Goal: Transaction & Acquisition: Purchase product/service

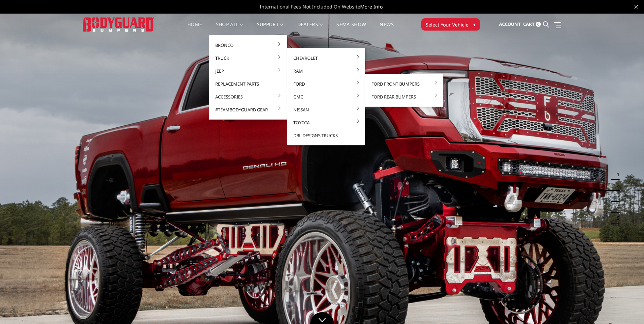
click at [297, 81] on link "Ford" at bounding box center [326, 83] width 73 height 13
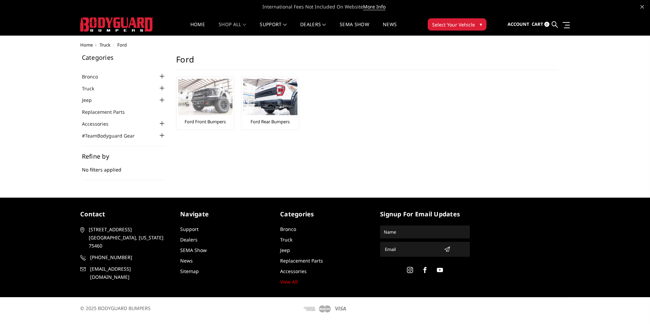
click at [201, 105] on img at bounding box center [205, 97] width 54 height 36
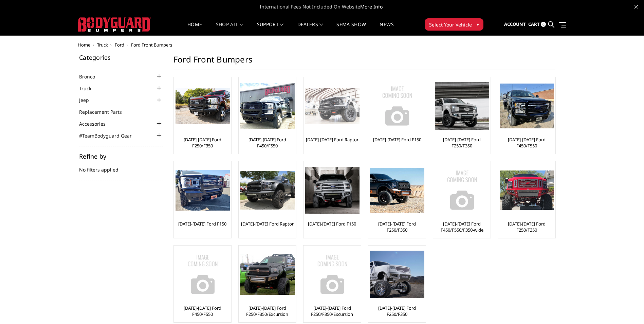
click at [336, 114] on img at bounding box center [332, 106] width 54 height 36
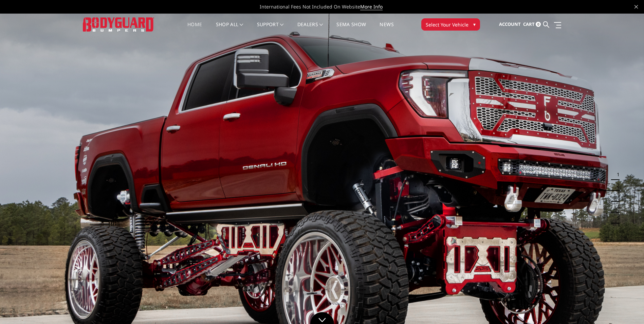
click at [471, 24] on button "Select Your Vehicle ▾" at bounding box center [451, 24] width 59 height 12
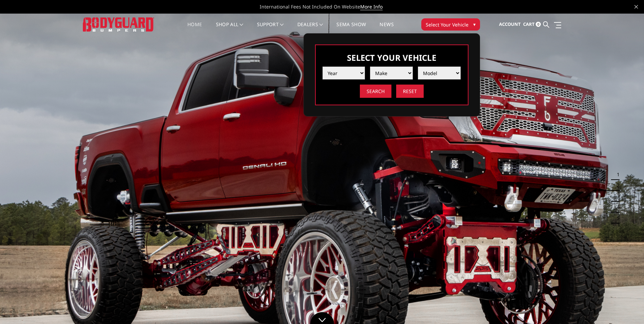
click at [361, 72] on select "Year 2025 2024 2023 2022 2021 2020 2019 2018 2017 2016 2015 2014 2013 2012 2011…" at bounding box center [344, 73] width 43 height 13
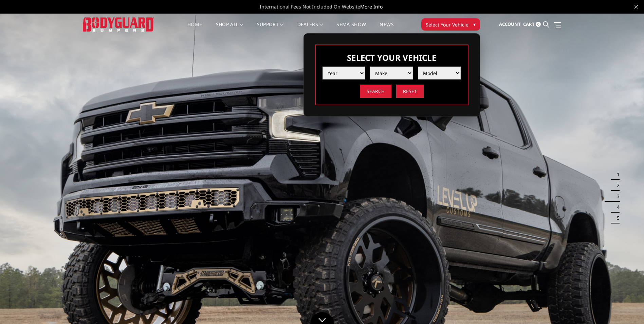
select select "yr_2023"
click at [323, 67] on select "Year 2025 2024 2023 2022 2021 2020 2019 2018 2017 2016 2015 2014 2013 2012 2011…" at bounding box center [344, 73] width 43 height 13
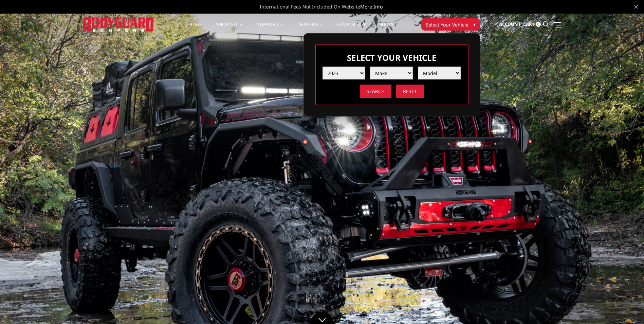
click at [409, 71] on select "Make Chevrolet Ford GMC Ram Toyota" at bounding box center [391, 73] width 43 height 13
select select "mk_ford"
click at [370, 67] on select "Make Chevrolet Ford GMC Ram Toyota" at bounding box center [391, 73] width 43 height 13
click at [455, 72] on select "Model F150 F150 Raptor F250 / F350 F450 F550" at bounding box center [439, 73] width 43 height 13
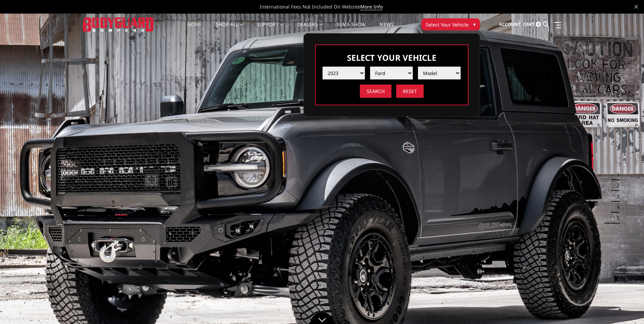
select select "md_f150"
click at [418, 67] on select "Model F150 F150 Raptor F250 / F350 F450 F550" at bounding box center [439, 73] width 43 height 13
click at [381, 89] on input "Search" at bounding box center [376, 91] width 32 height 13
